Goal: Task Accomplishment & Management: Use online tool/utility

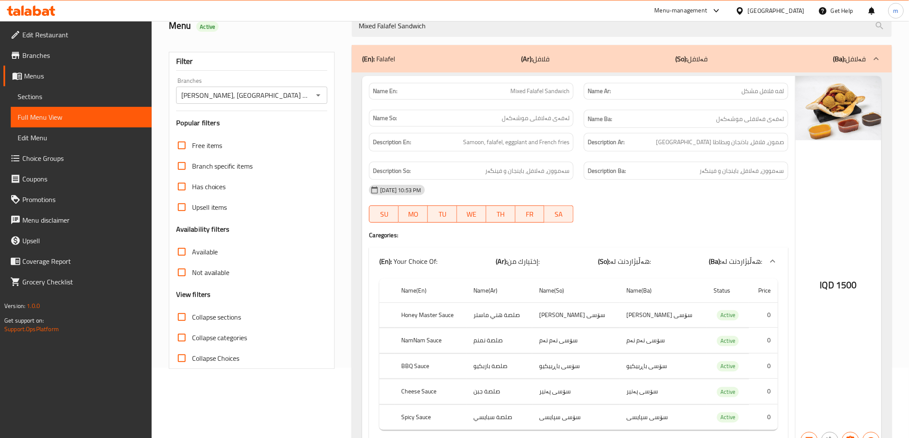
scroll to position [38, 0]
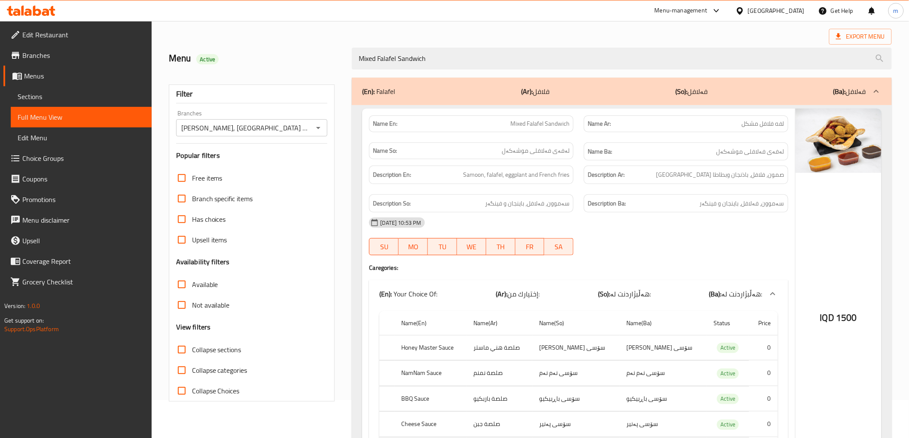
click at [42, 7] on icon at bounding box center [31, 11] width 49 height 10
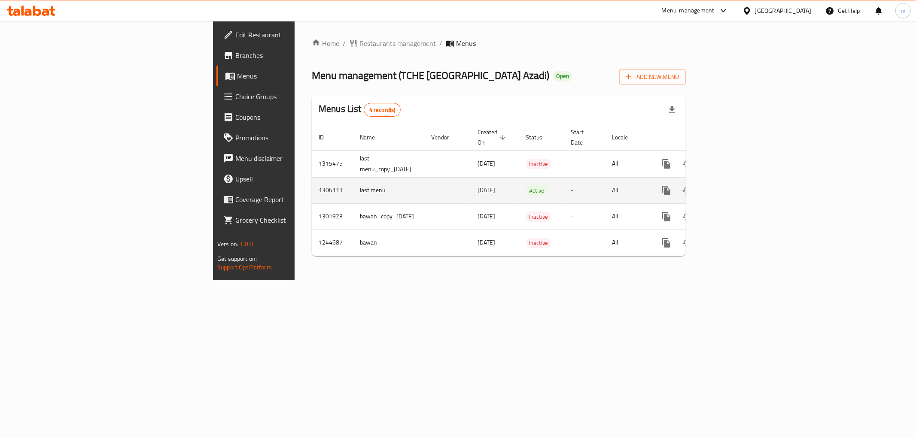
click at [733, 186] on icon "enhanced table" at bounding box center [728, 191] width 10 height 10
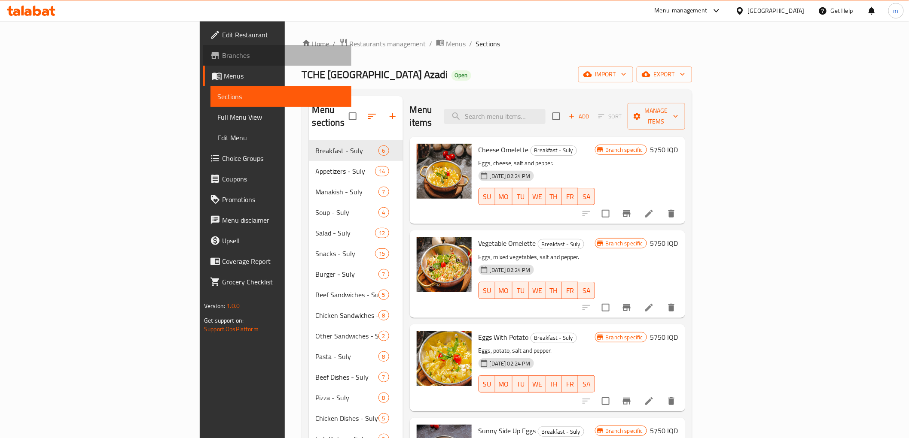
click at [222, 56] on span "Branches" at bounding box center [283, 55] width 122 height 10
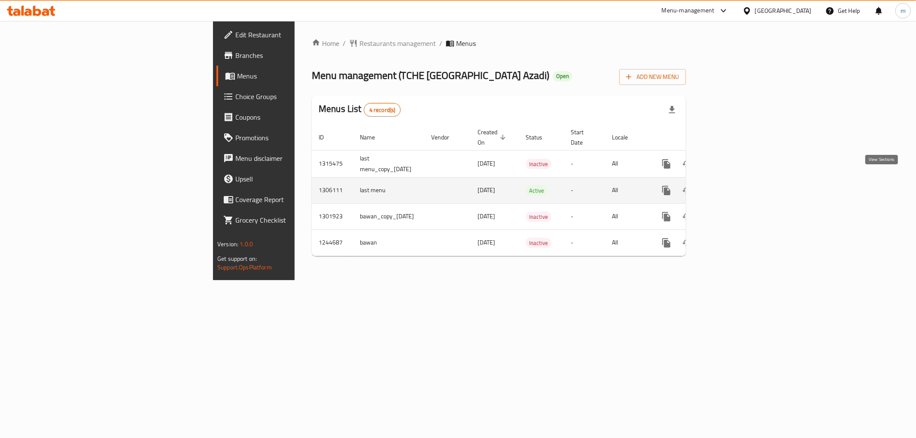
click at [733, 186] on icon "enhanced table" at bounding box center [728, 191] width 10 height 10
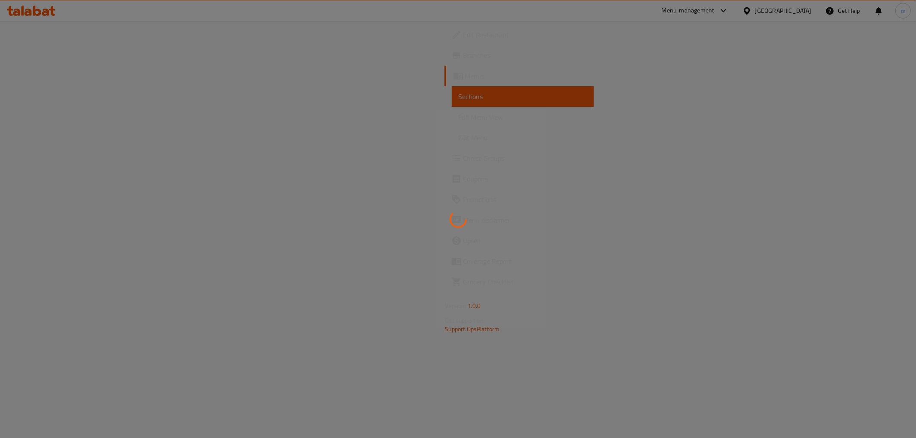
click at [60, 121] on div at bounding box center [458, 219] width 916 height 438
click at [63, 117] on div at bounding box center [458, 219] width 916 height 438
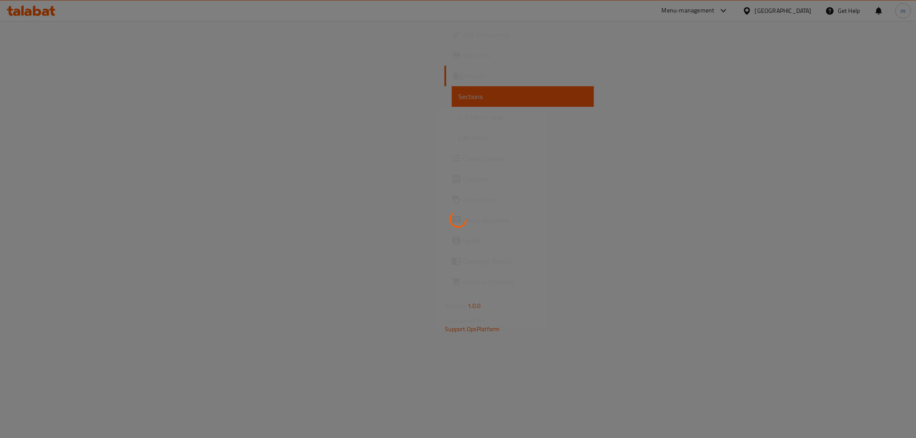
click at [63, 117] on div at bounding box center [458, 219] width 916 height 438
click at [490, 192] on div at bounding box center [458, 219] width 916 height 438
click at [75, 117] on div at bounding box center [458, 219] width 916 height 438
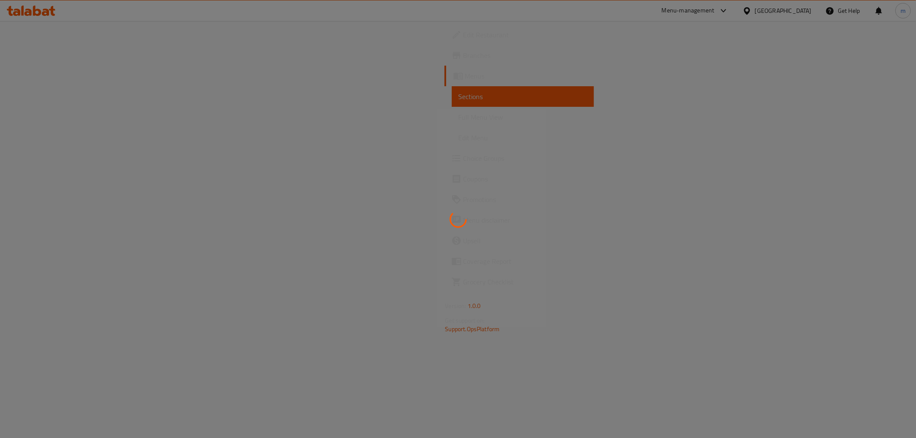
click at [75, 117] on div at bounding box center [458, 219] width 916 height 438
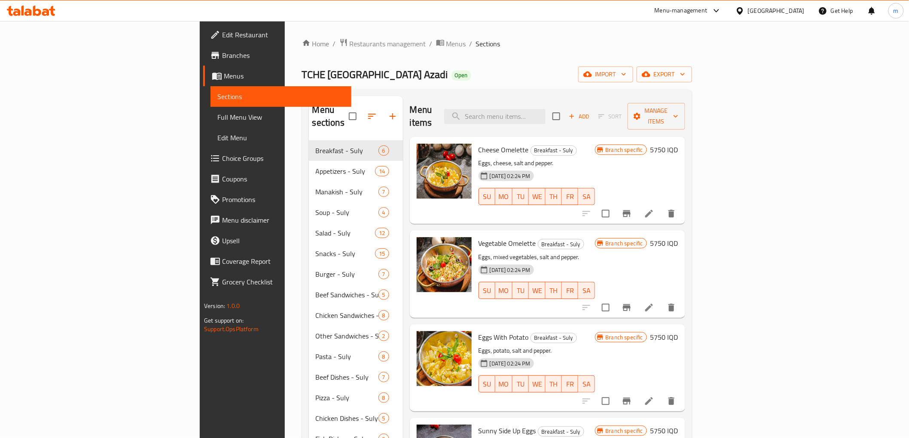
click at [217, 120] on span "Full Menu View" at bounding box center [280, 117] width 127 height 10
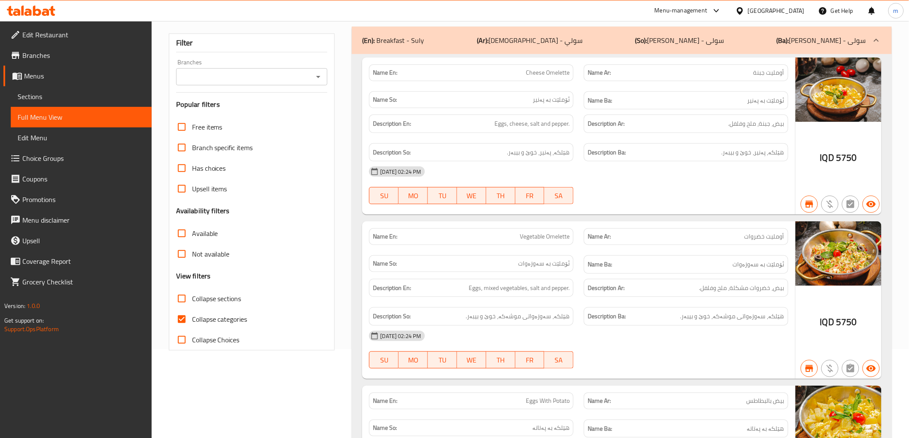
scroll to position [238, 0]
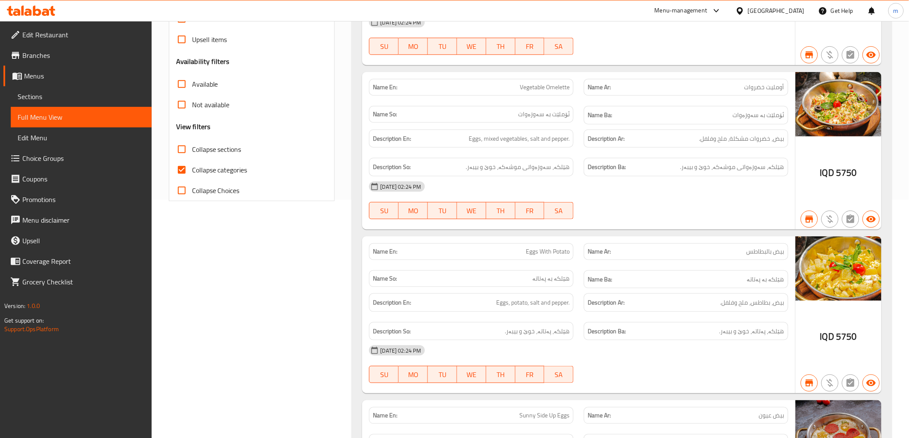
click at [219, 171] on span "Collapse categories" at bounding box center [219, 170] width 55 height 10
click at [192, 171] on input "Collapse categories" at bounding box center [181, 170] width 21 height 21
checkbox input "false"
click at [226, 155] on span "Collapse sections" at bounding box center [216, 149] width 49 height 10
click at [224, 149] on span "Collapse sections" at bounding box center [216, 149] width 49 height 10
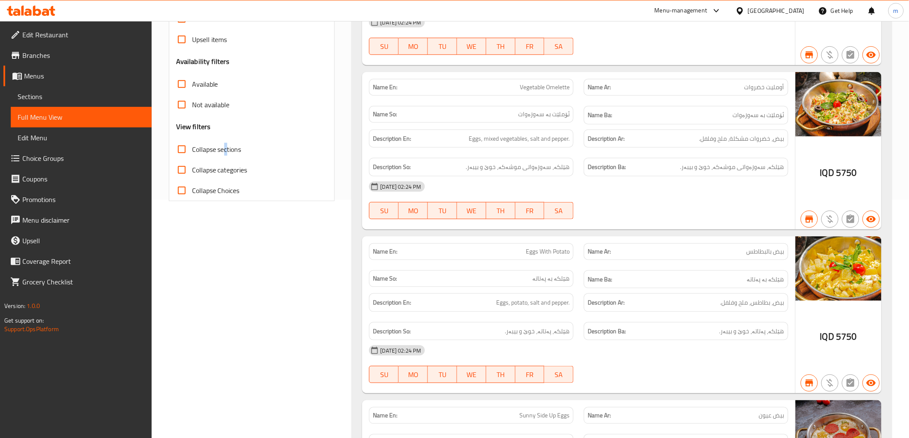
click at [192, 149] on input "Collapse sections" at bounding box center [181, 149] width 21 height 21
checkbox input "true"
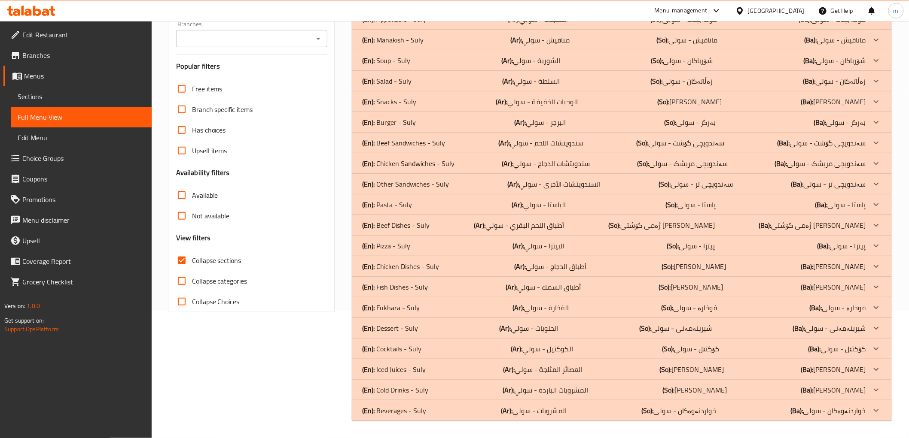
scroll to position [79, 0]
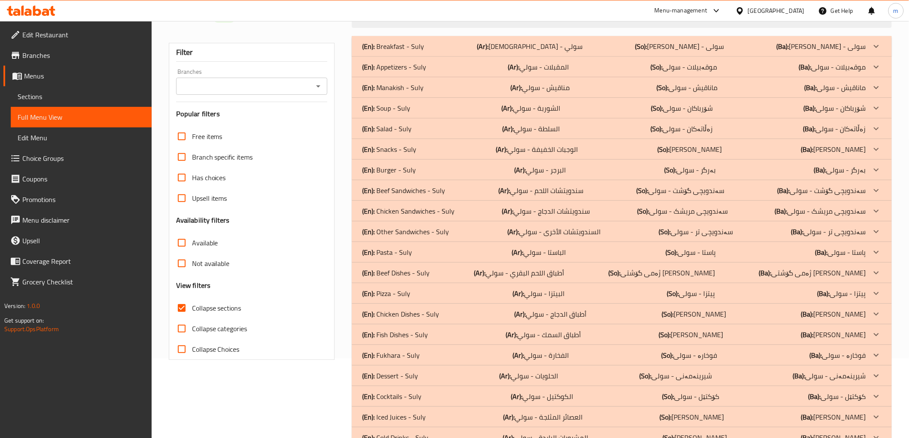
click at [548, 437] on div "Home / Restaurants management / Menus / Full menu view Export Menu last menu Ac…" at bounding box center [530, 214] width 757 height 545
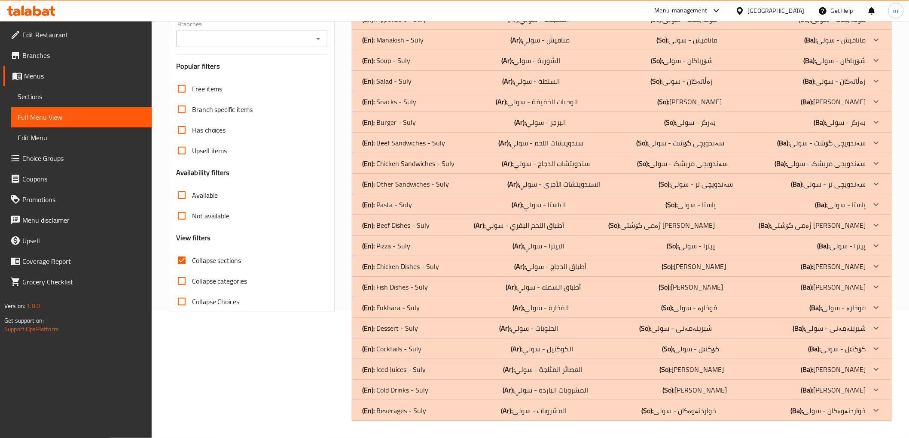
click at [46, 13] on icon at bounding box center [45, 12] width 7 height 7
